Goal: Information Seeking & Learning: Learn about a topic

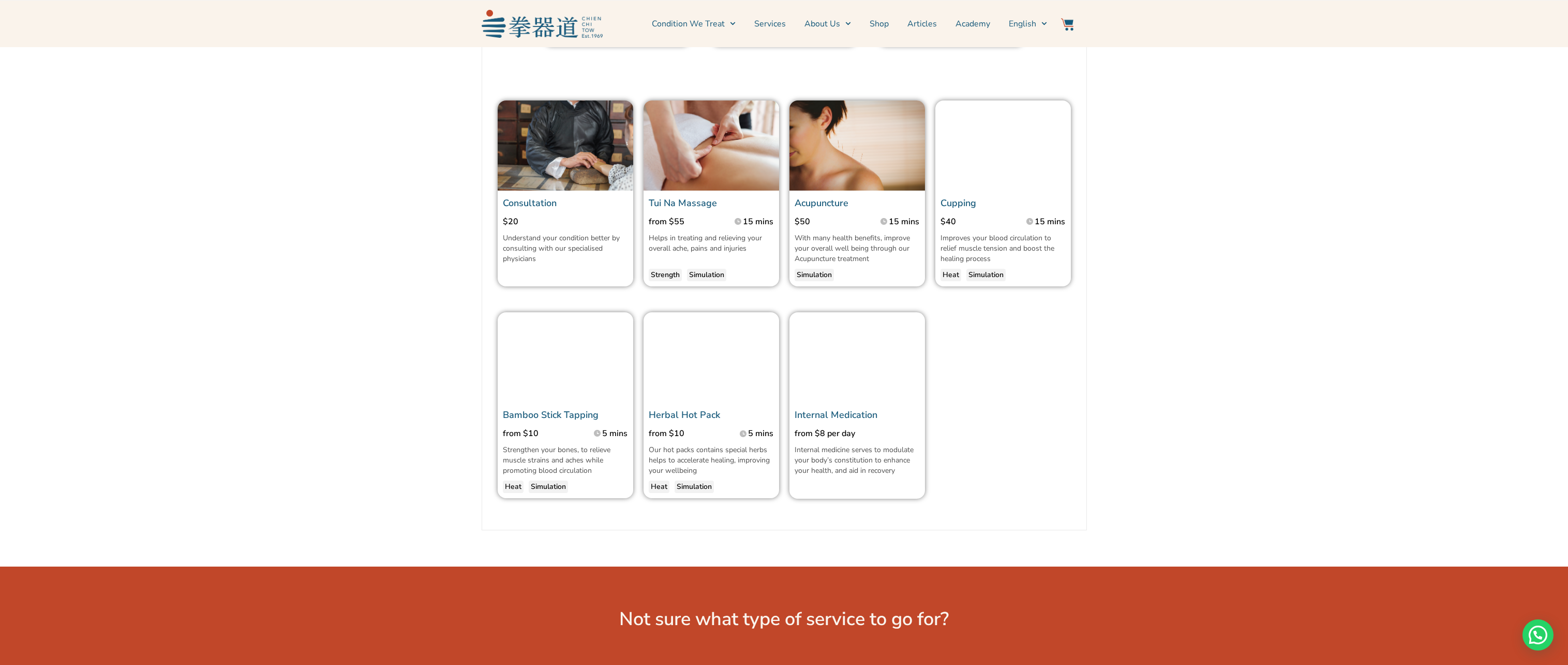
scroll to position [828, 0]
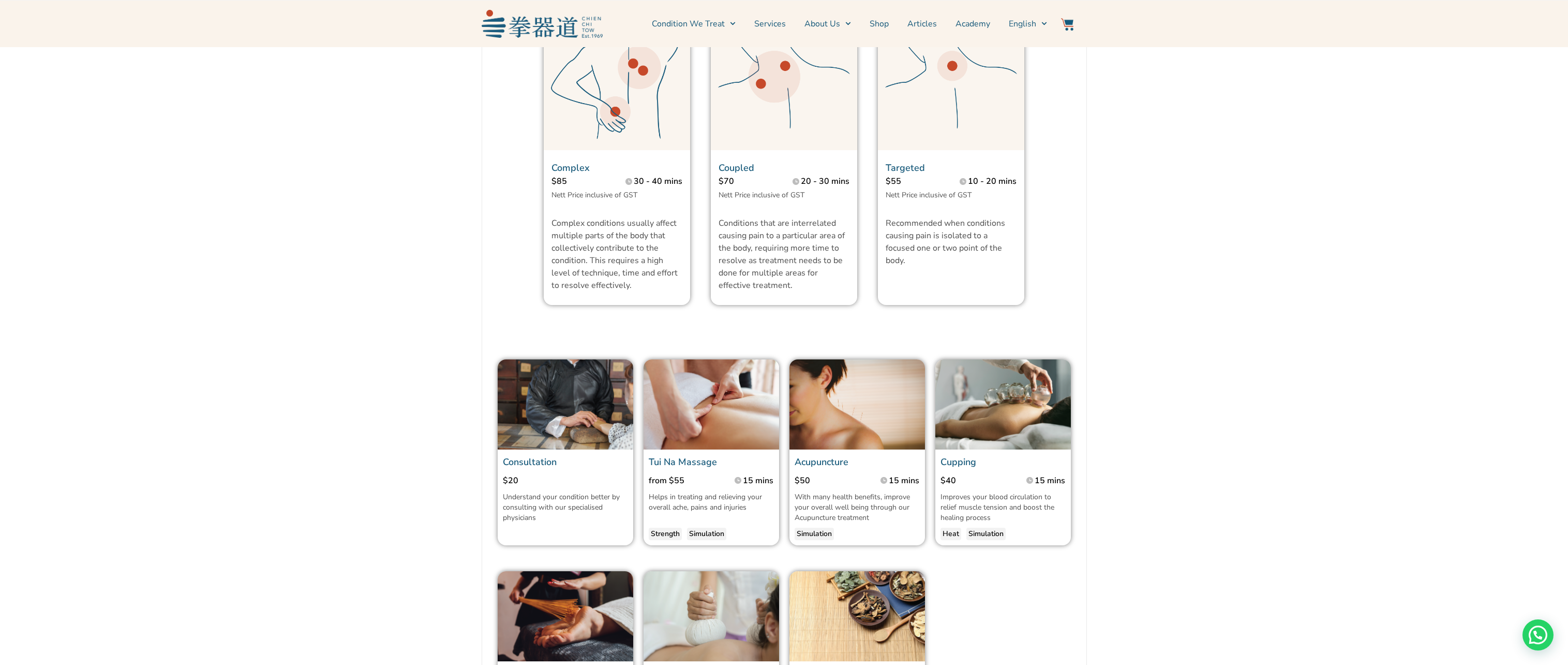
click at [1111, 593] on section "Treatment Wellness Injuries to our muscles, bones and tendons can happen during…" at bounding box center [784, 182] width 735 height 1213
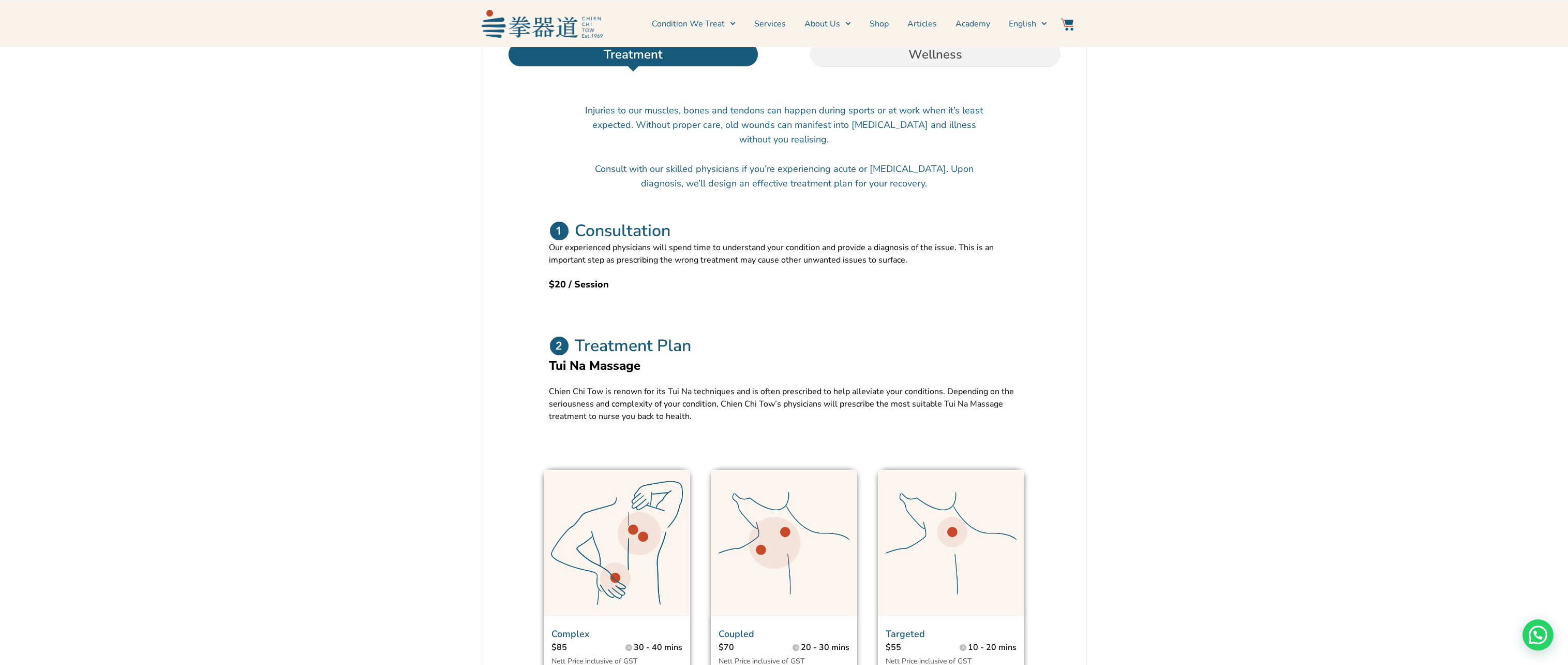
scroll to position [52, 0]
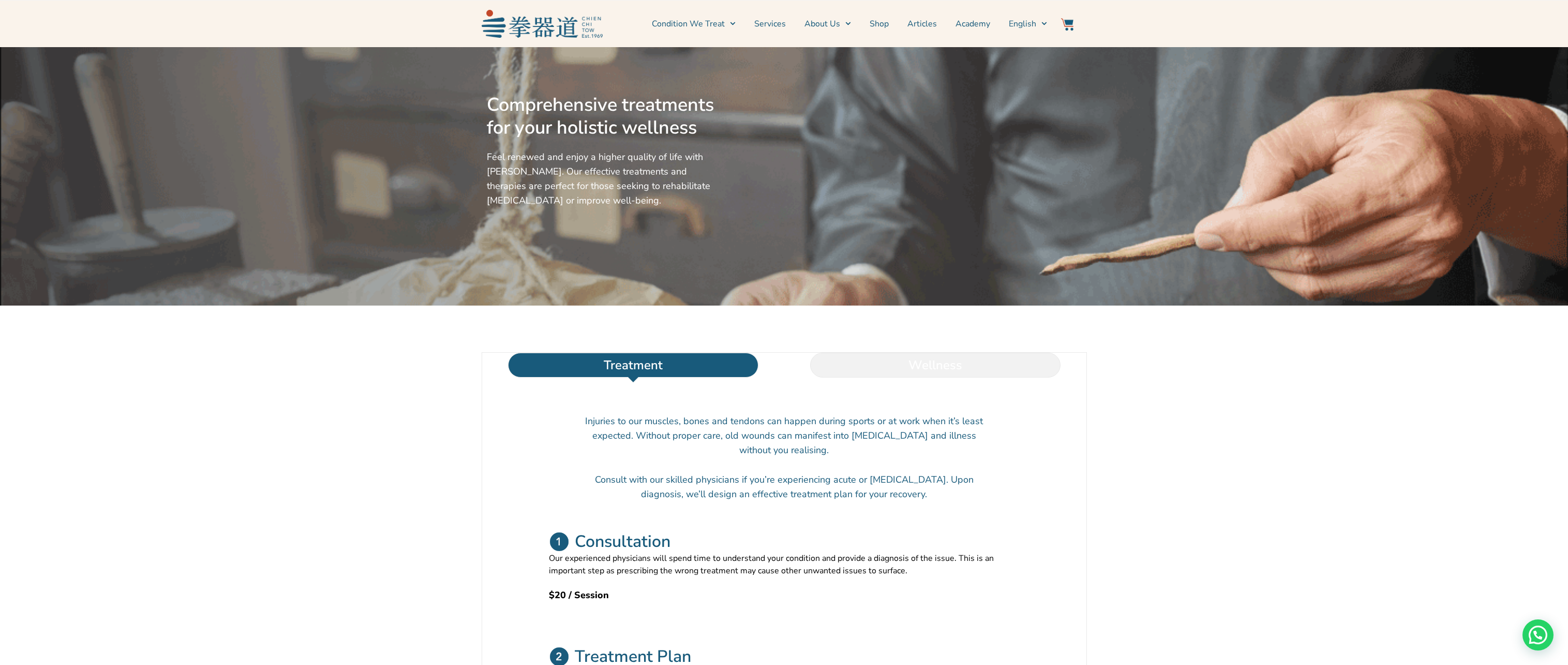
click at [886, 358] on li "Wellness" at bounding box center [935, 365] width 302 height 25
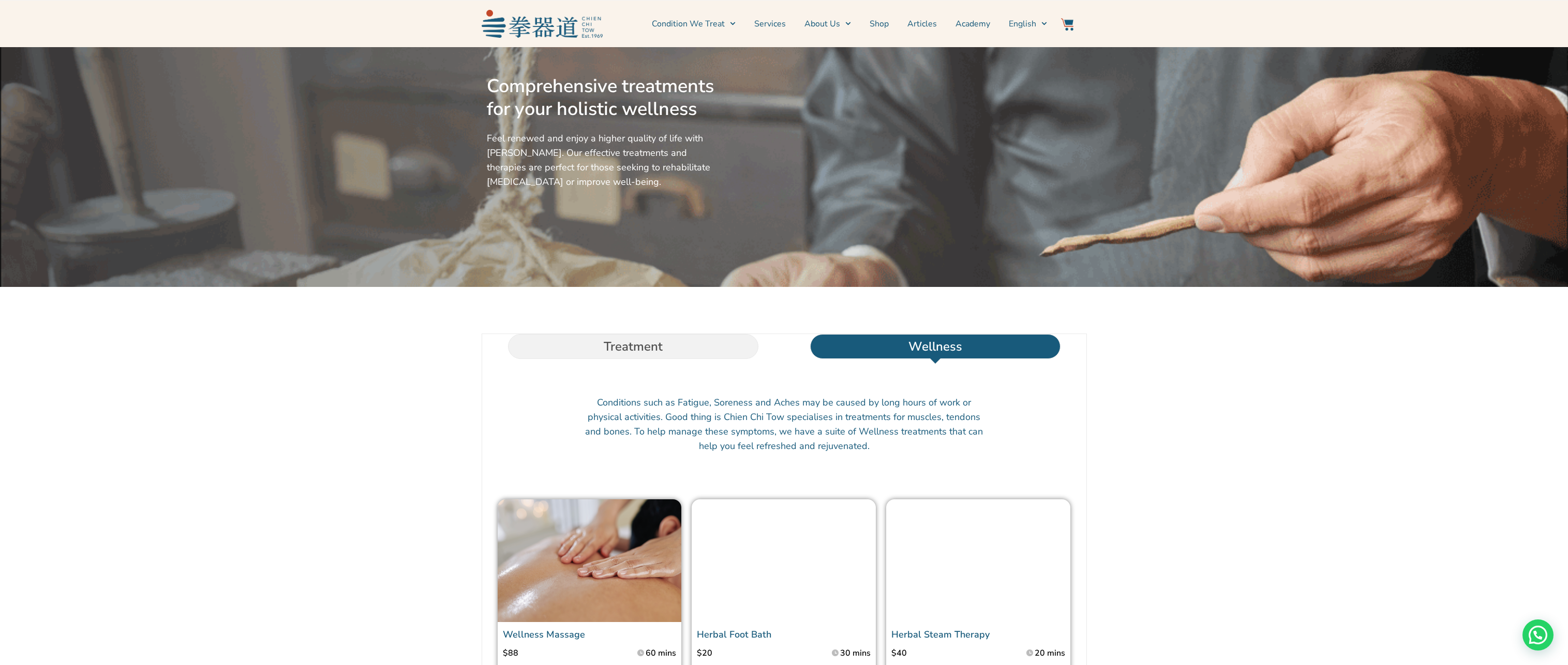
scroll to position [0, 0]
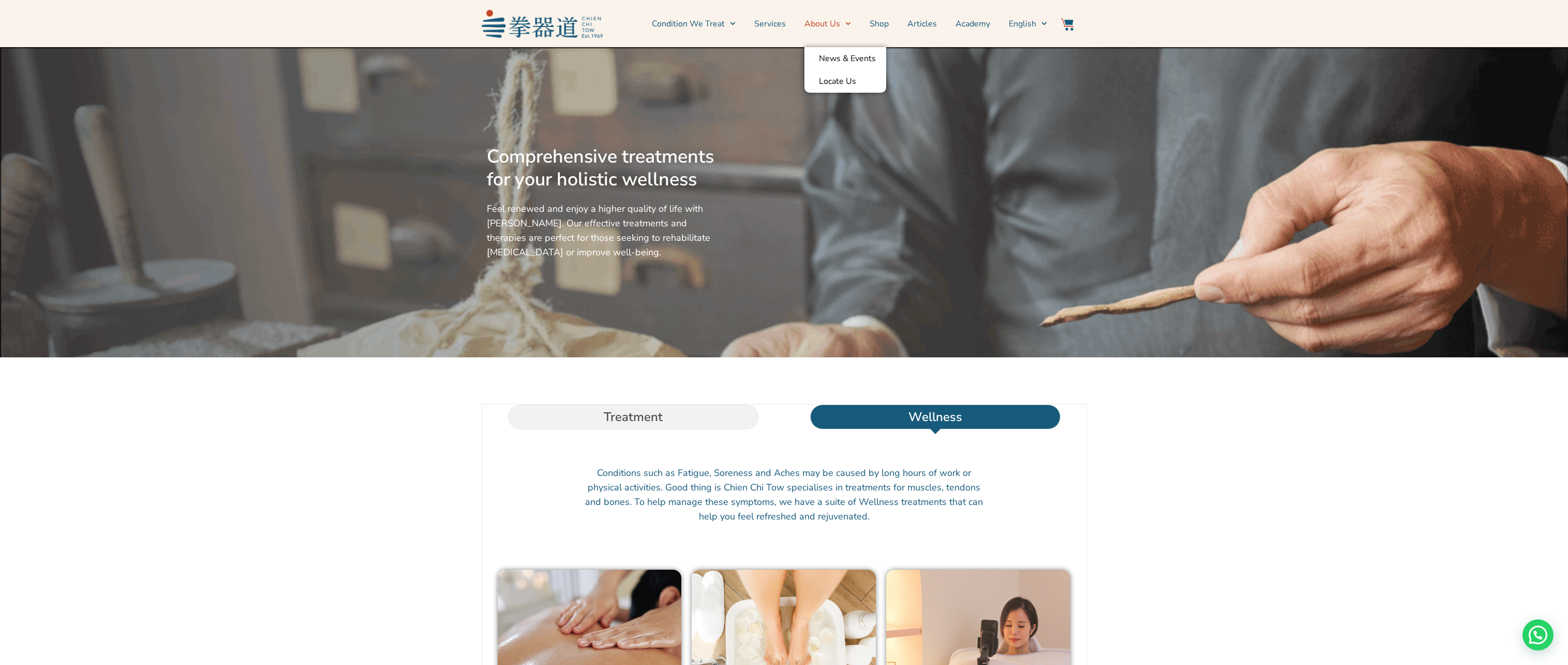
click at [825, 24] on link "About Us" at bounding box center [828, 24] width 46 height 26
click at [840, 23] on link "About Us" at bounding box center [828, 24] width 46 height 26
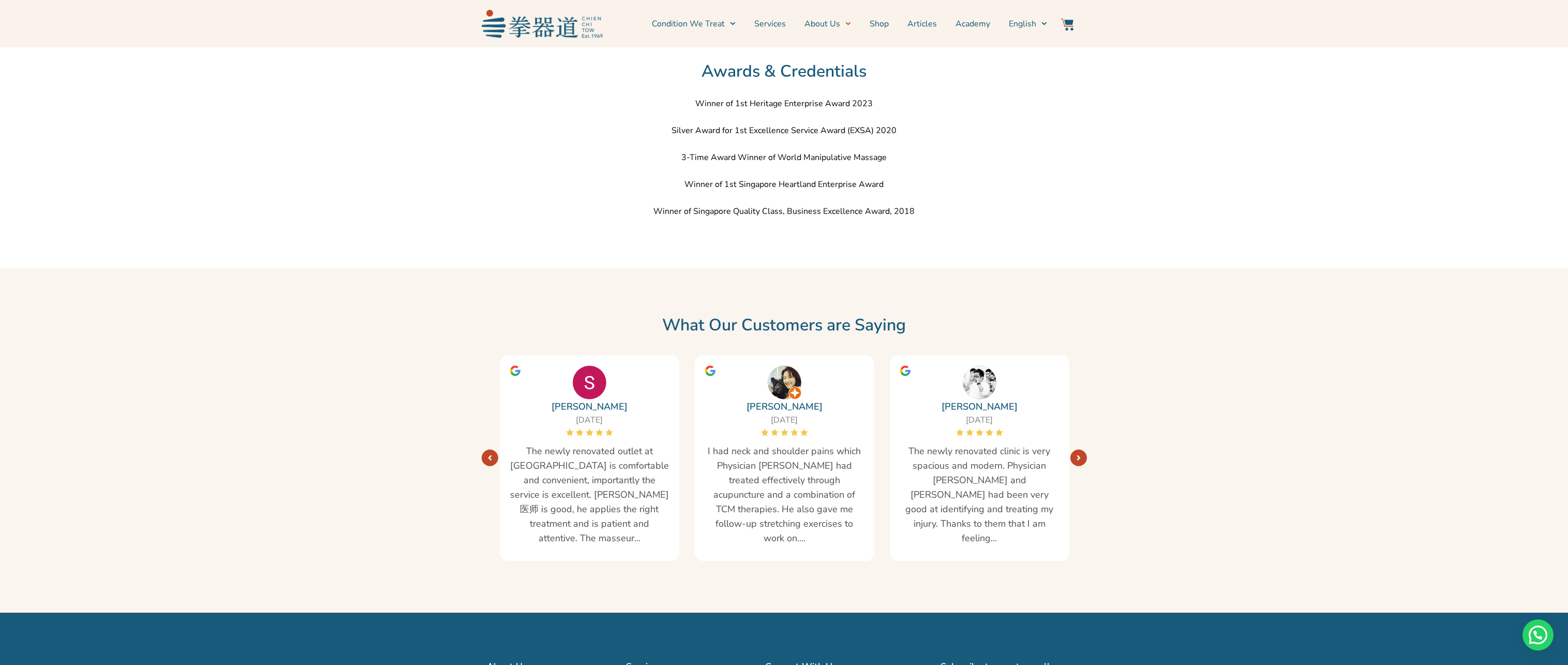
scroll to position [1702, 0]
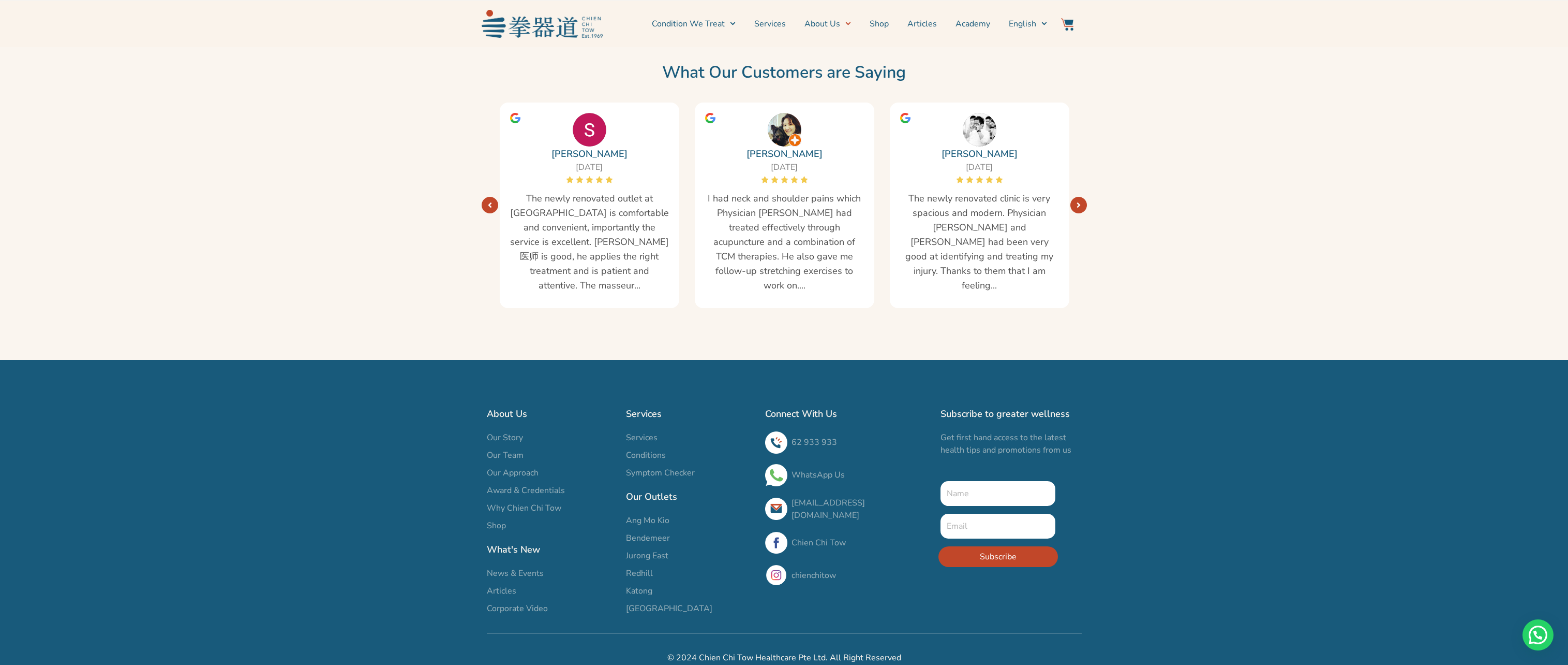
click at [510, 449] on span "Our Team" at bounding box center [505, 455] width 37 height 13
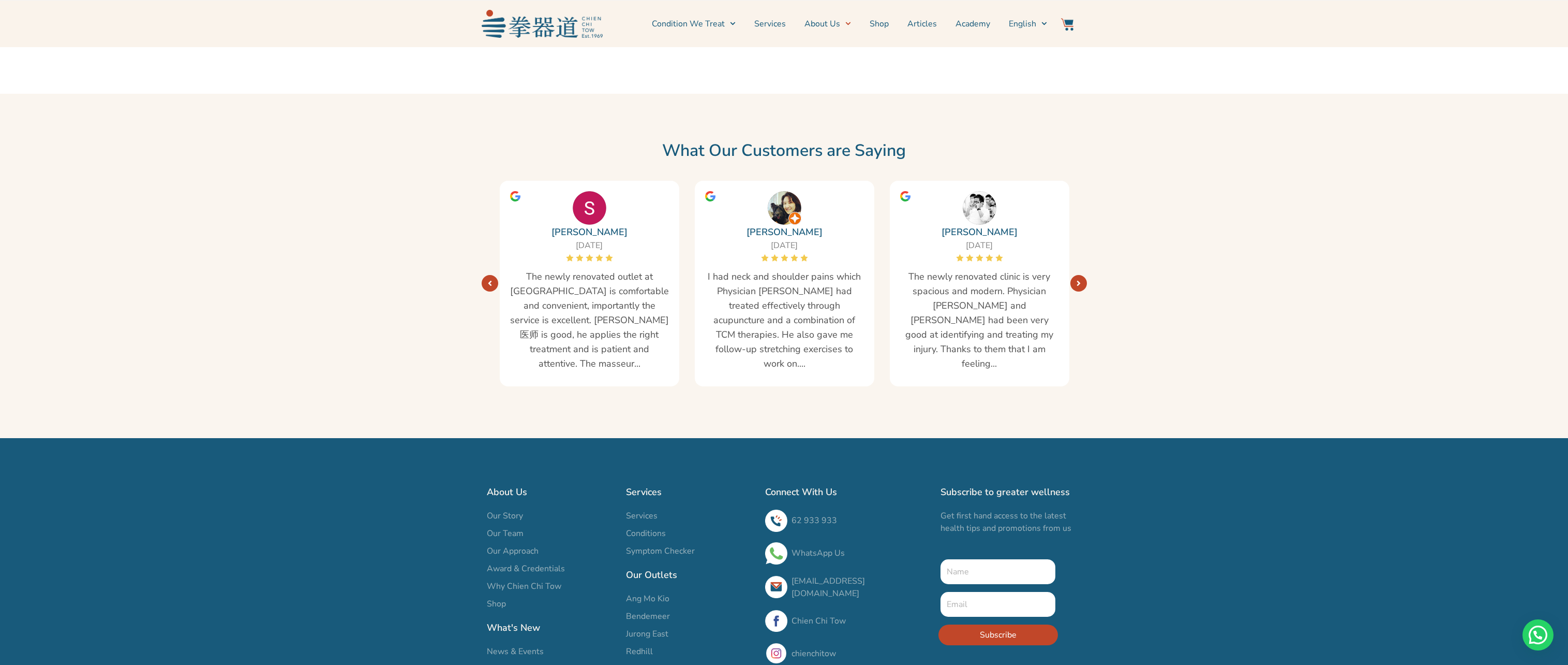
scroll to position [1702, 0]
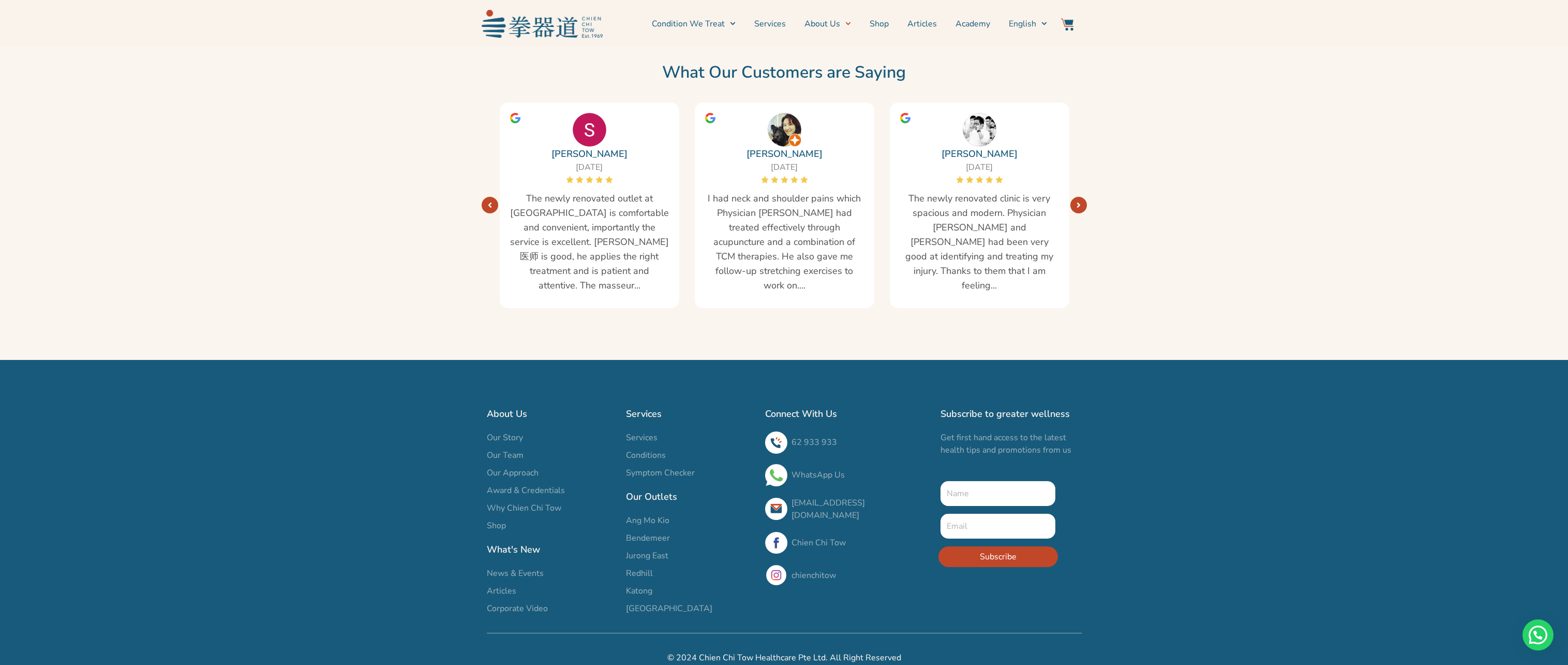
click at [526, 484] on span "Award & Credentials" at bounding box center [526, 490] width 78 height 13
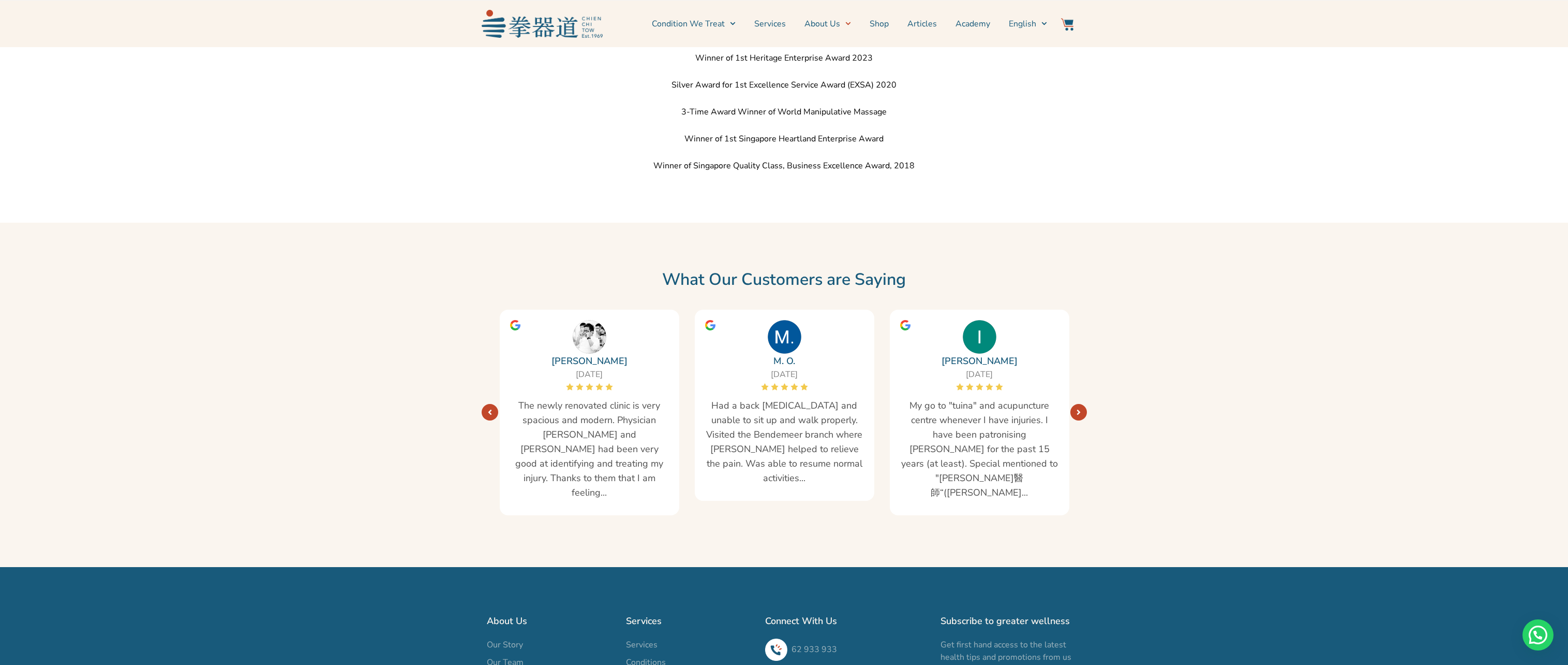
scroll to position [1236, 0]
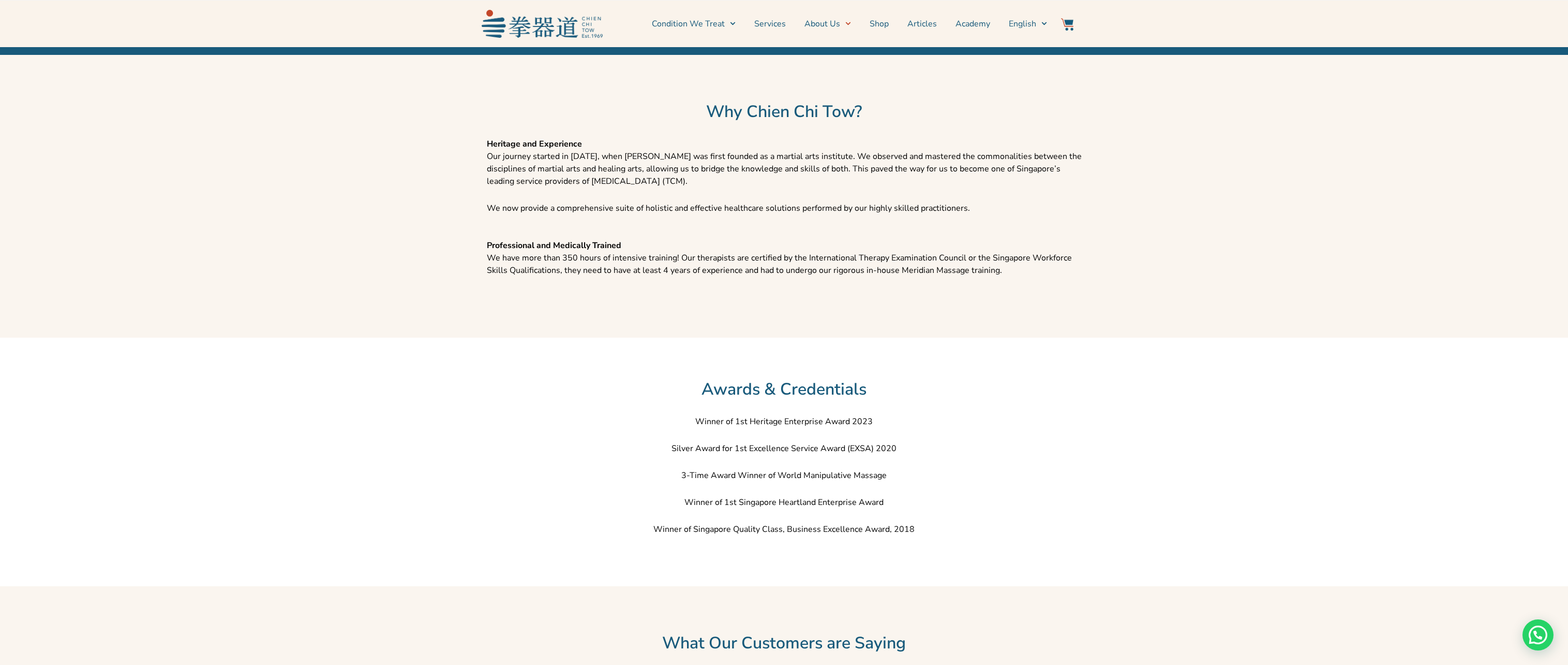
scroll to position [1081, 0]
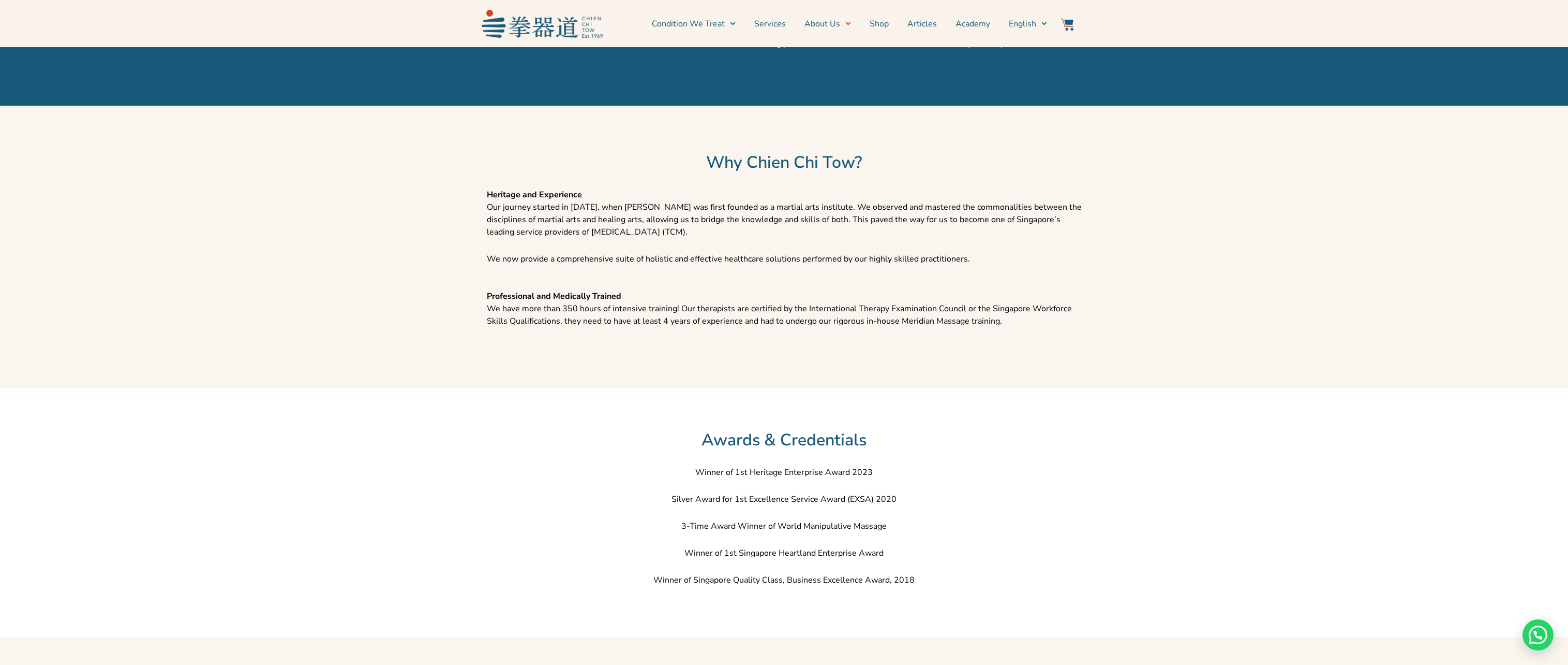
click at [1021, 356] on div at bounding box center [784, 365] width 595 height 26
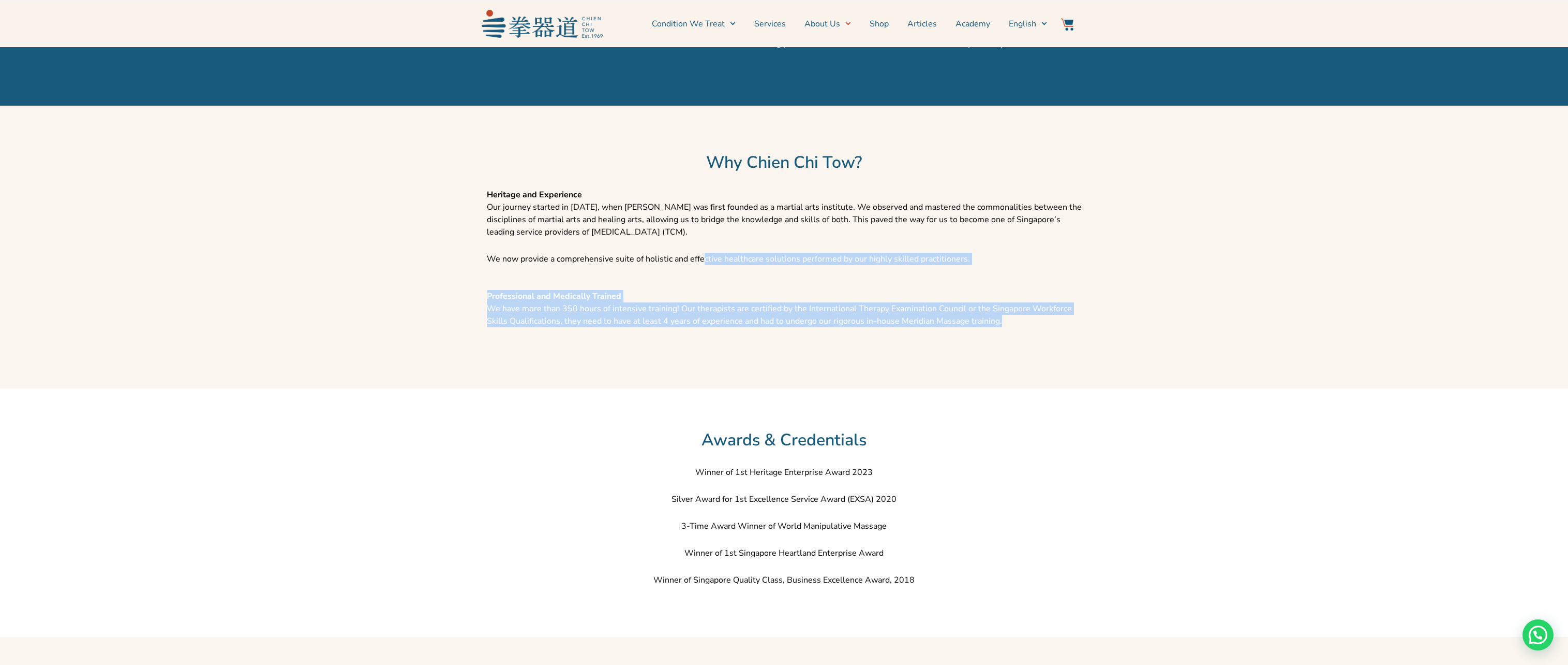
drag, startPoint x: 1021, startPoint y: 356, endPoint x: 700, endPoint y: 249, distance: 338.4
click at [700, 249] on div "Heritage and Experience Our journey started in 1969, when Chien Chi Tow was fir…" at bounding box center [784, 283] width 606 height 200
click at [700, 249] on div "Heritage and Experience Our journey started in 1969, when Chien Chi Tow was fir…" at bounding box center [784, 227] width 595 height 77
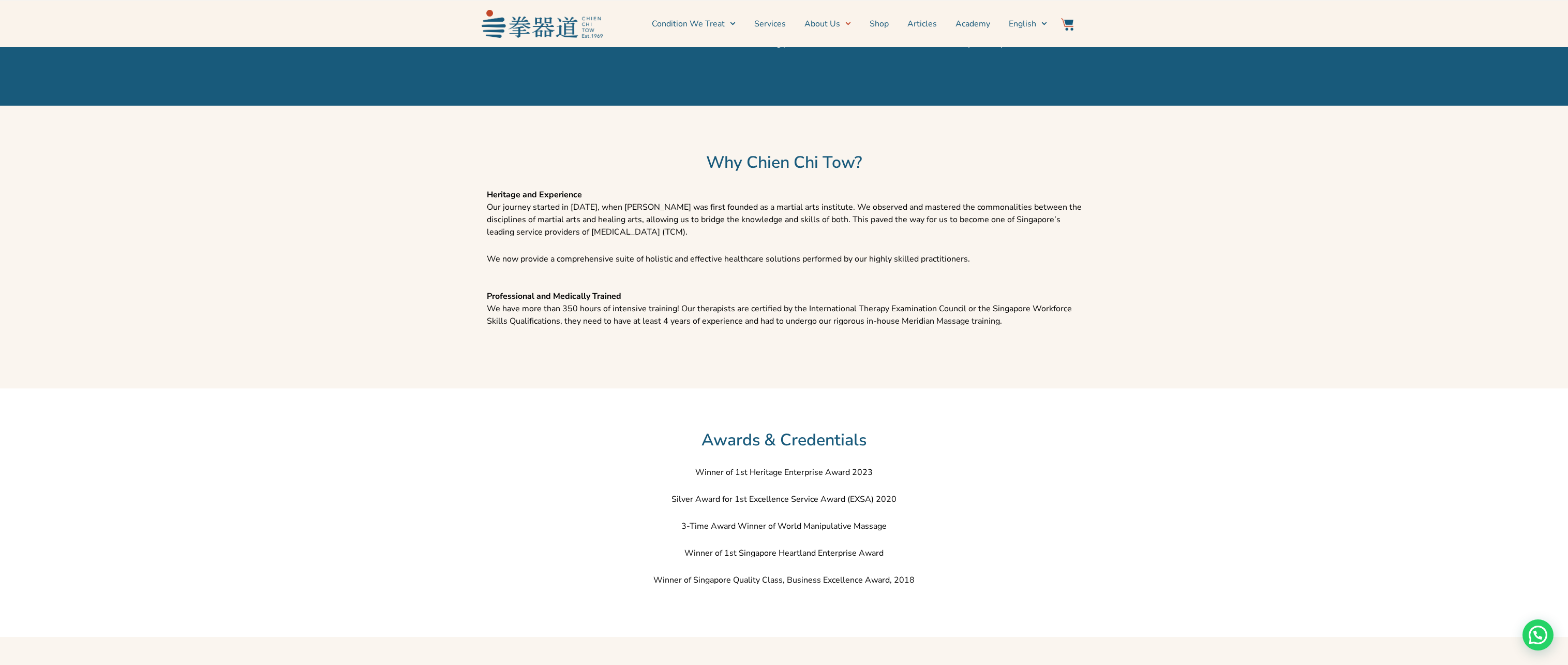
scroll to position [926, 0]
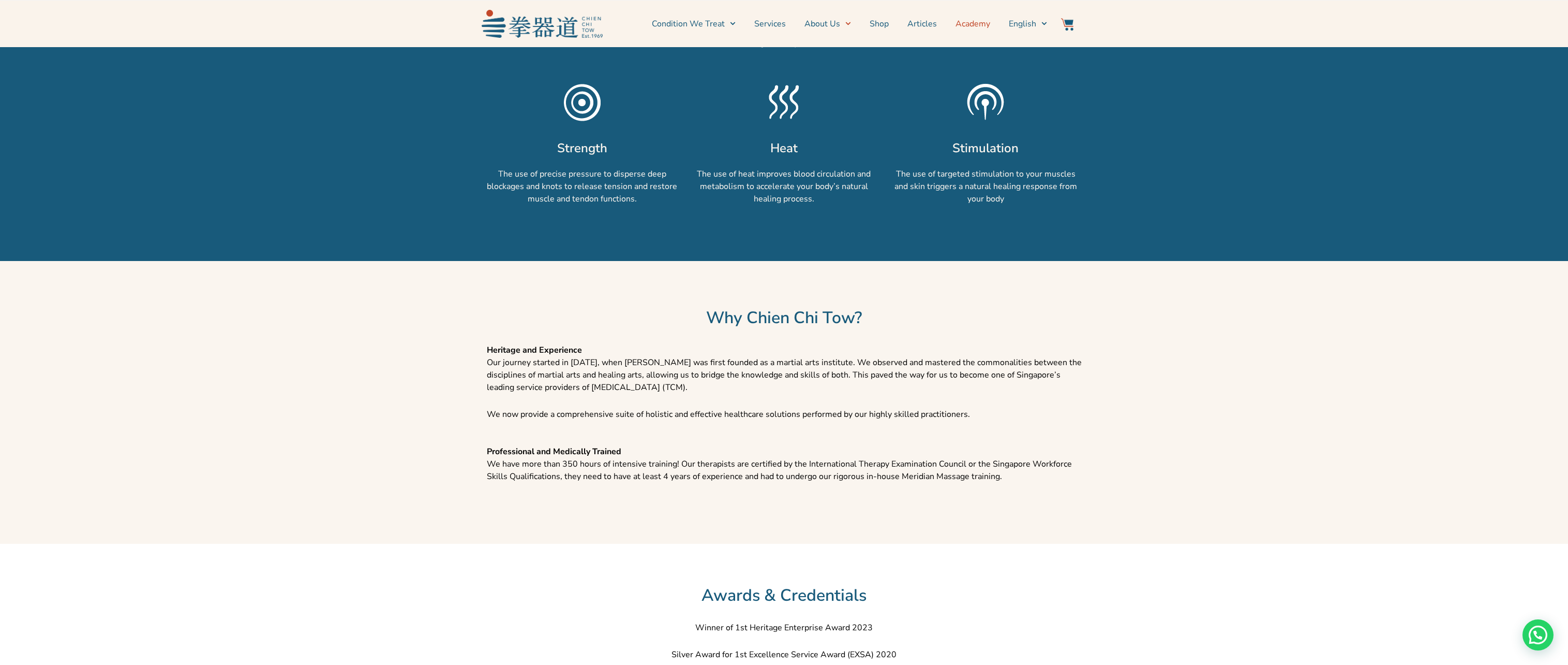
click at [977, 24] on link "Academy" at bounding box center [973, 24] width 35 height 26
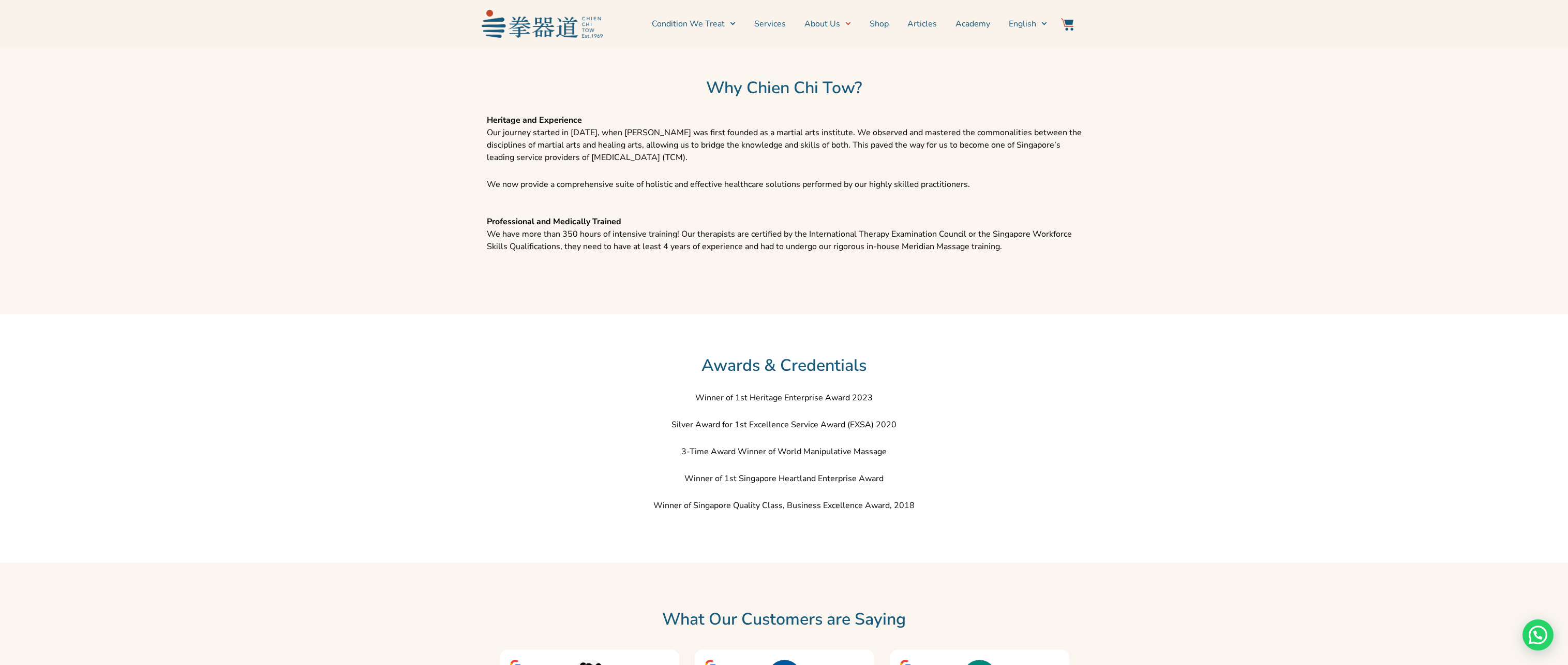
scroll to position [1236, 0]
